Goal: Find specific page/section: Locate a particular part of the current website

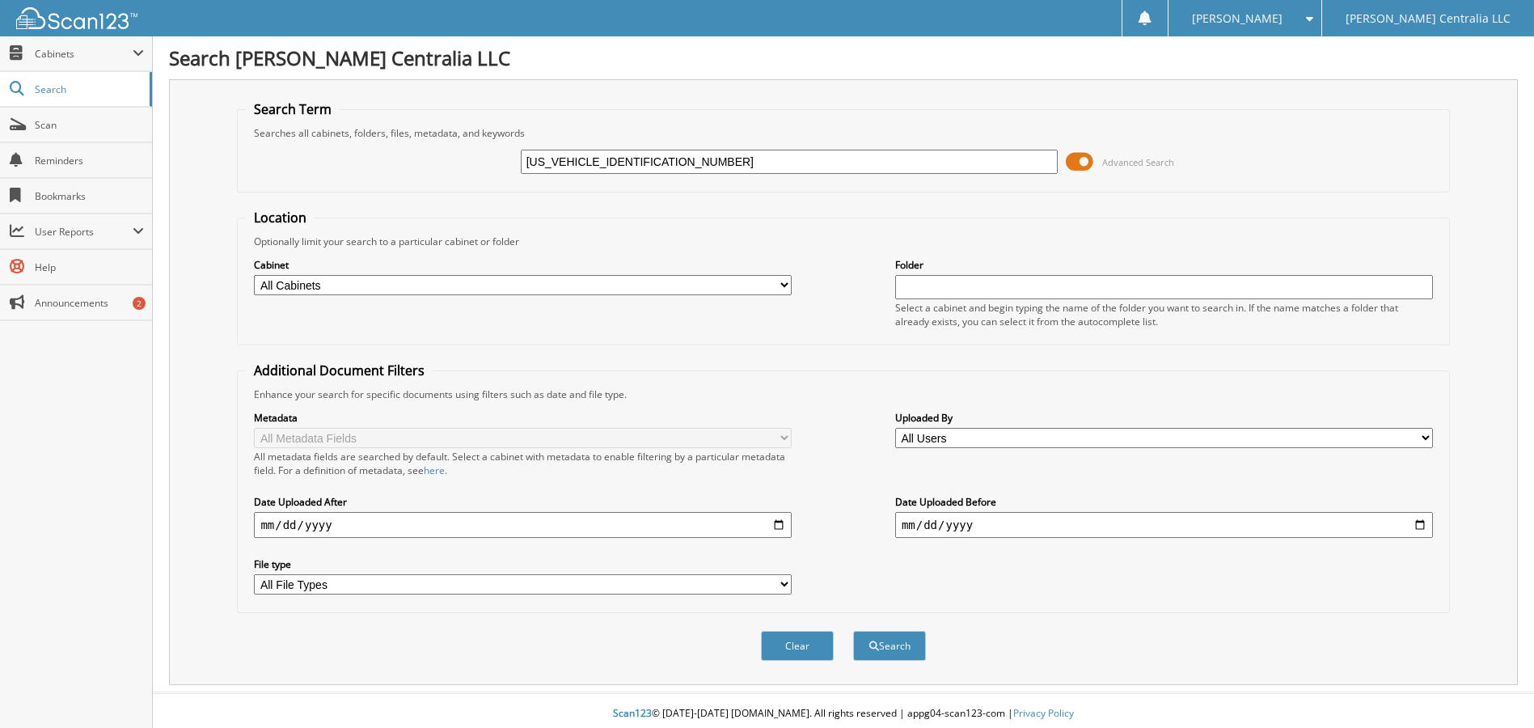
type input "[US_VEHICLE_IDENTIFICATION_NUMBER]"
click at [853, 631] on button "Search" at bounding box center [889, 646] width 73 height 30
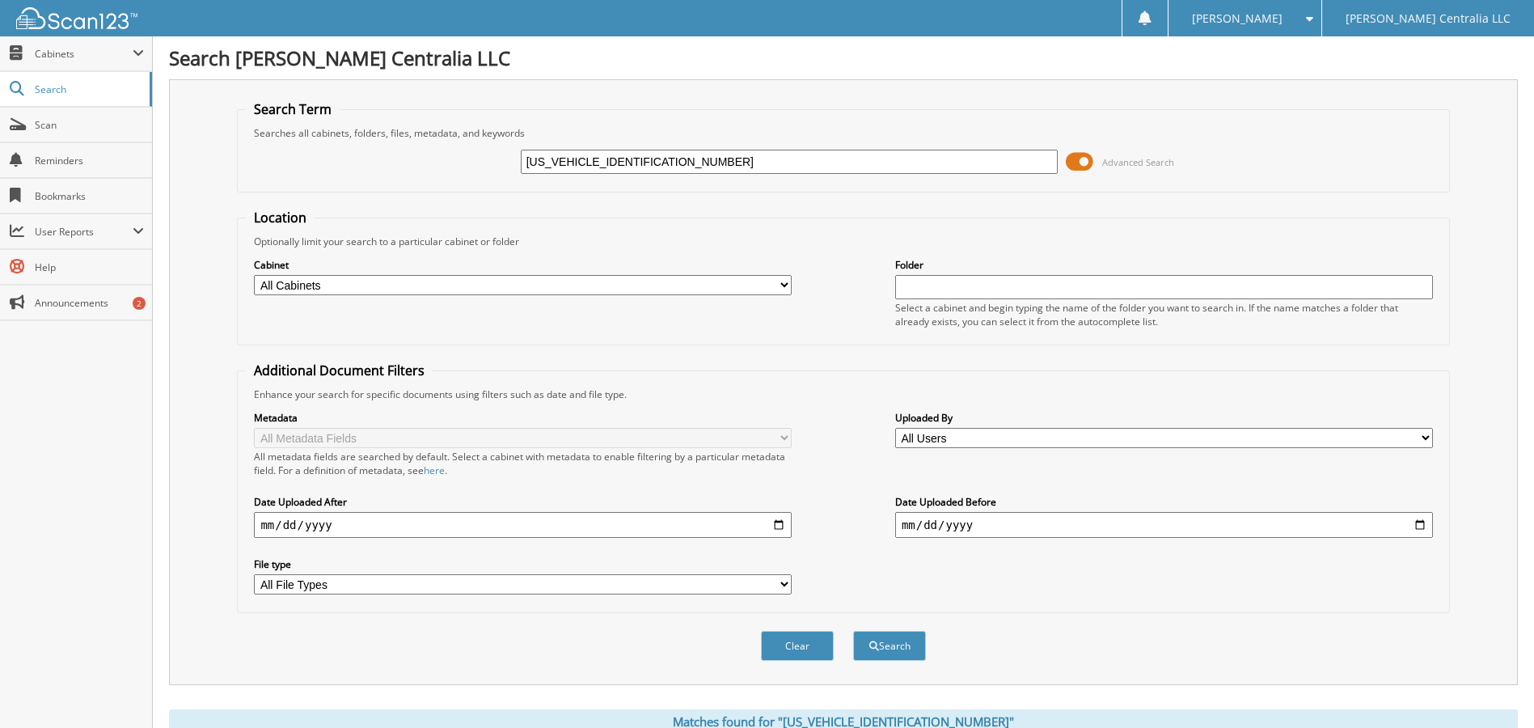
click at [1086, 163] on span at bounding box center [1079, 162] width 27 height 24
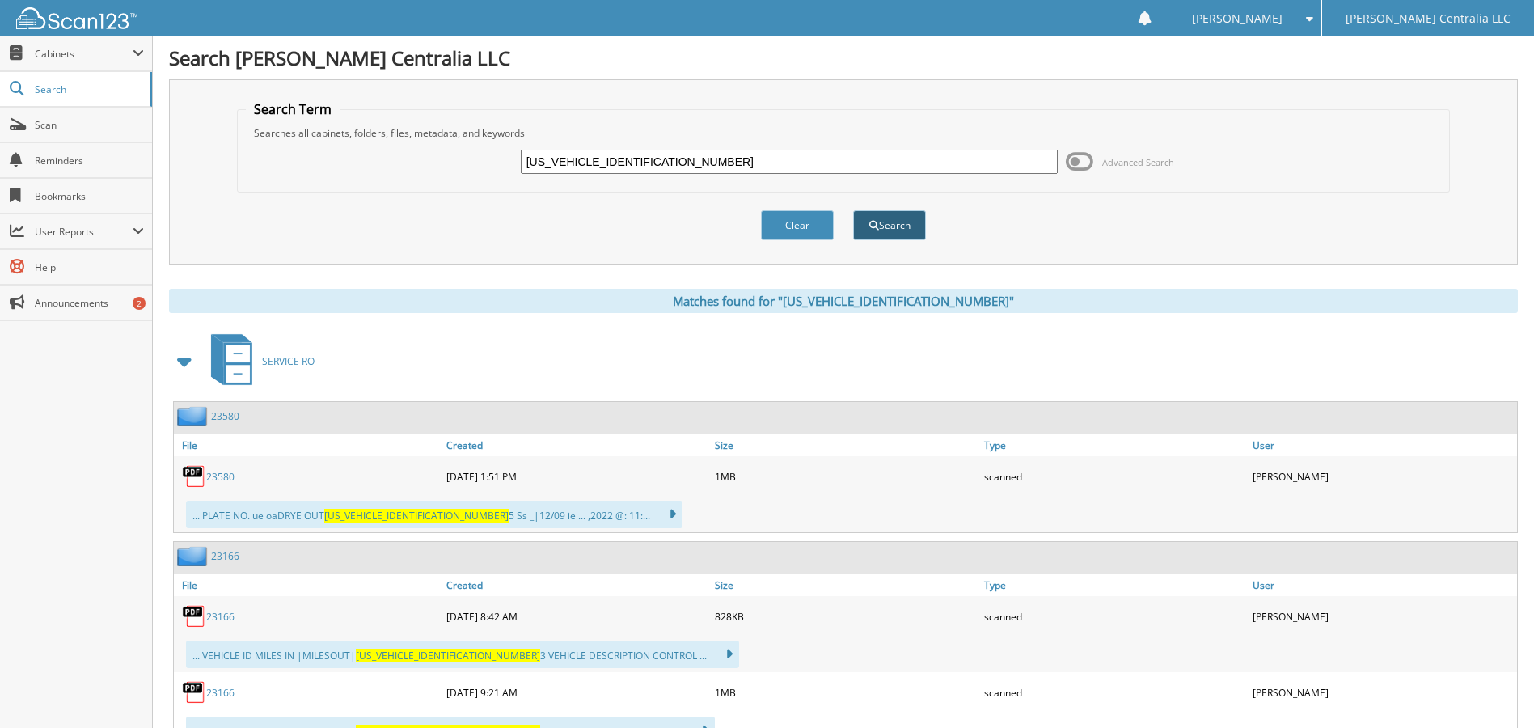
click at [896, 228] on button "Search" at bounding box center [889, 225] width 73 height 30
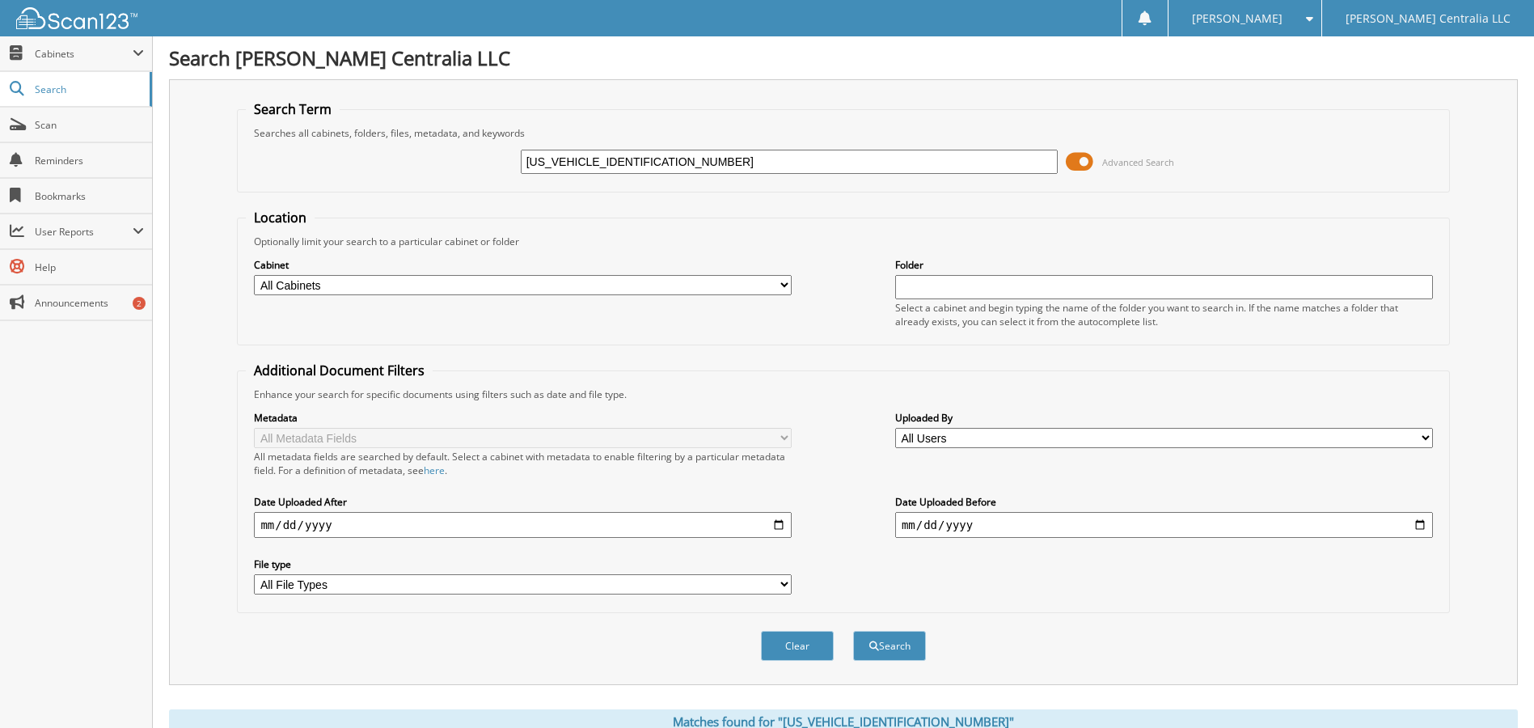
click at [833, 167] on input "[US_VEHICLE_IDENTIFICATION_NUMBER]" at bounding box center [790, 162] width 538 height 24
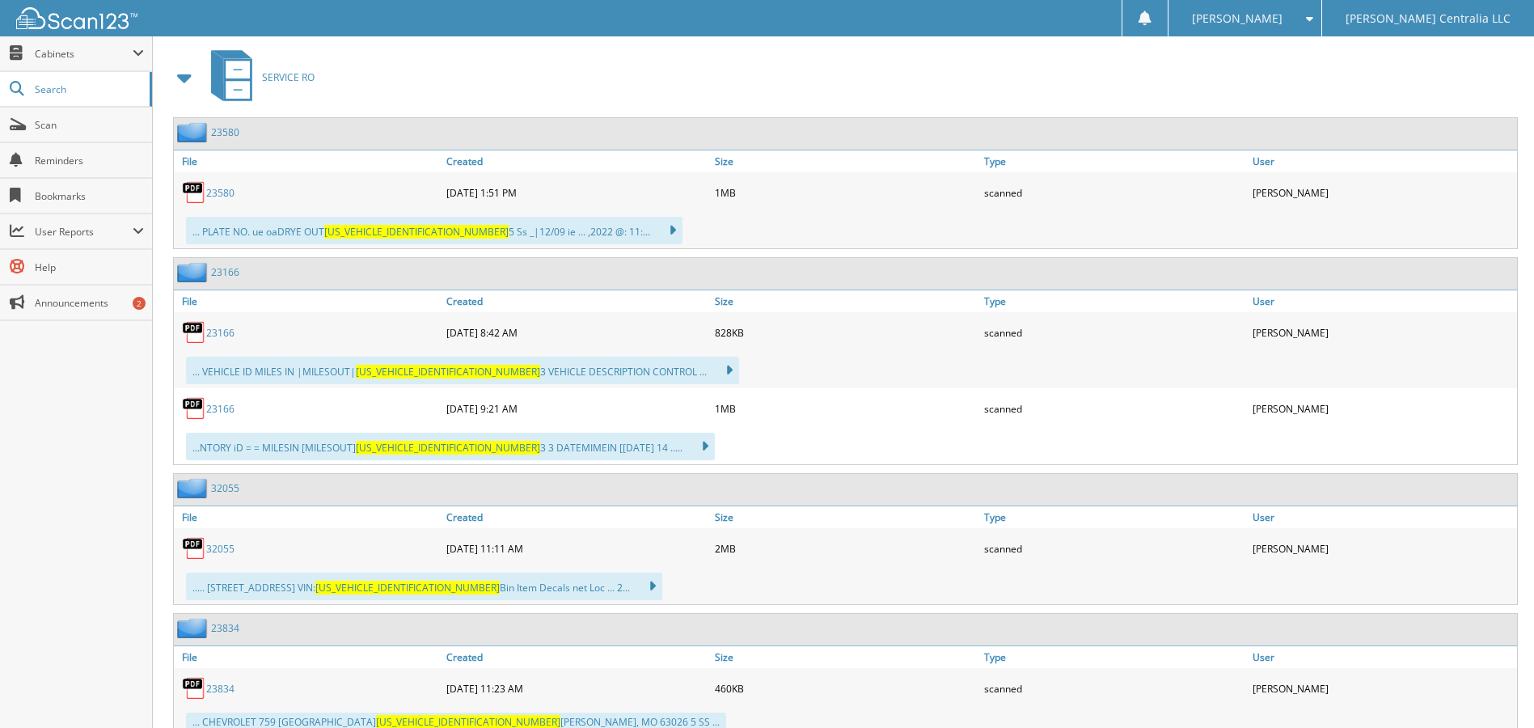
scroll to position [965, 0]
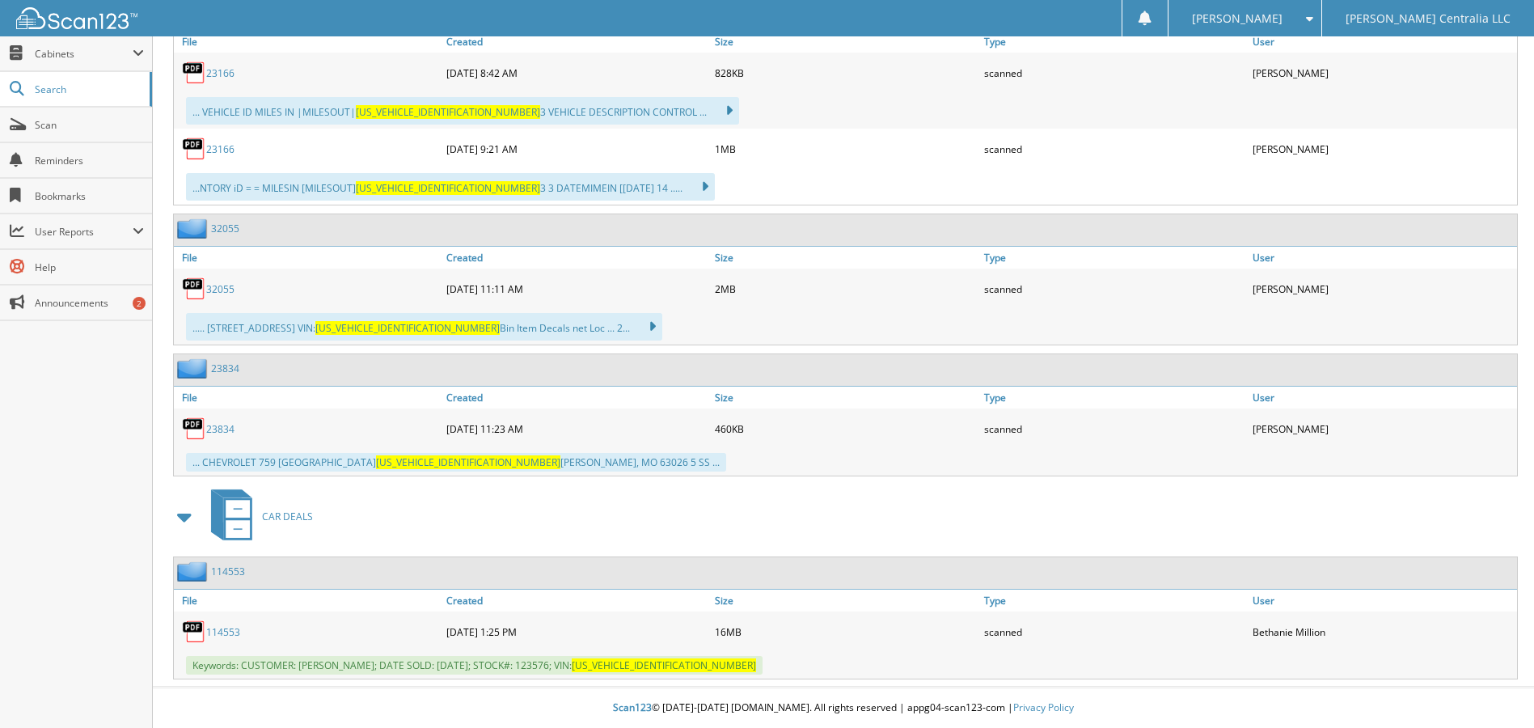
click at [233, 632] on link "114553" at bounding box center [223, 632] width 34 height 14
click at [234, 631] on link "114553" at bounding box center [223, 632] width 34 height 14
